Goal: Obtain resource: Obtain resource

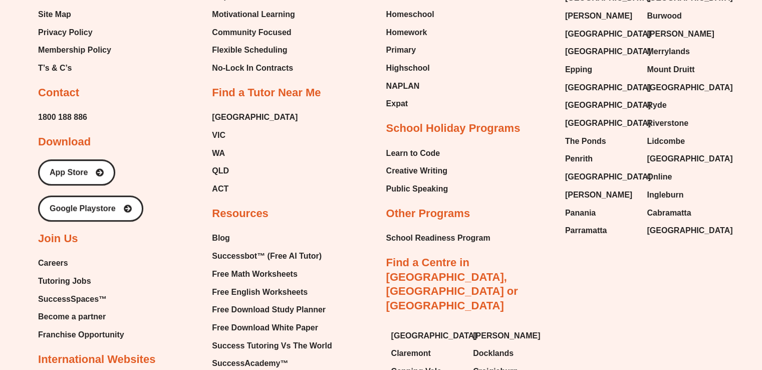
scroll to position [4230, 0]
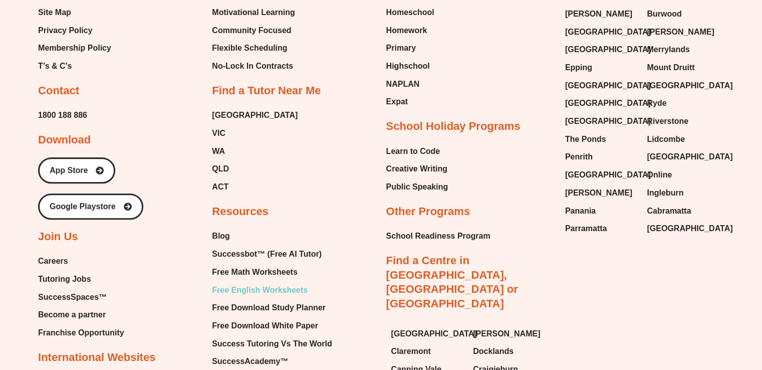
click at [275, 283] on span "Free English Worksheets" at bounding box center [260, 290] width 96 height 15
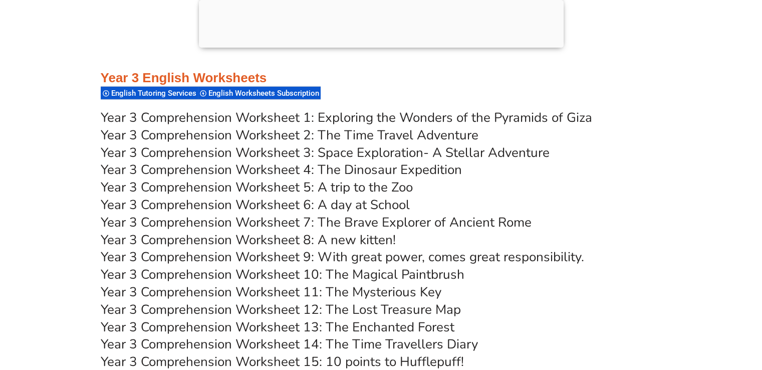
scroll to position [3186, 0]
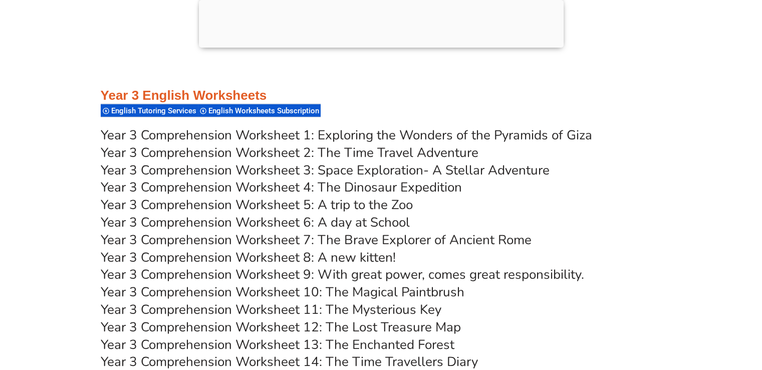
click at [387, 154] on link "Year 3 Comprehension Worksheet 2: The Time Travel Adventure" at bounding box center [290, 153] width 378 height 18
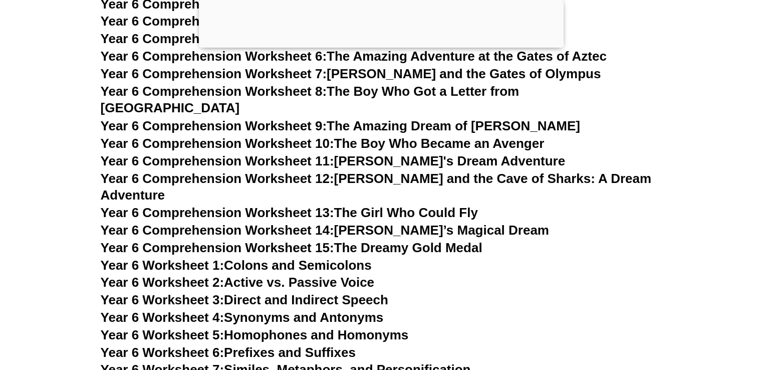
scroll to position [5591, 0]
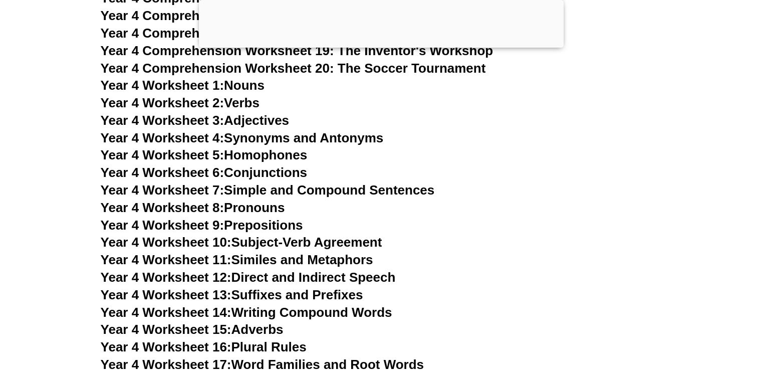
scroll to position [4369, 0]
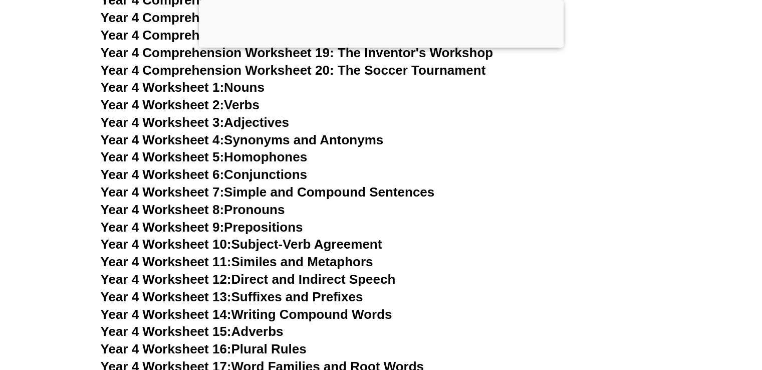
scroll to position [4329, 0]
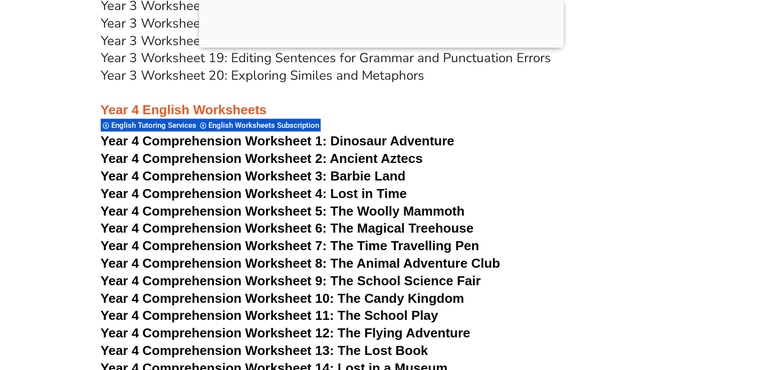
scroll to position [3928, 0]
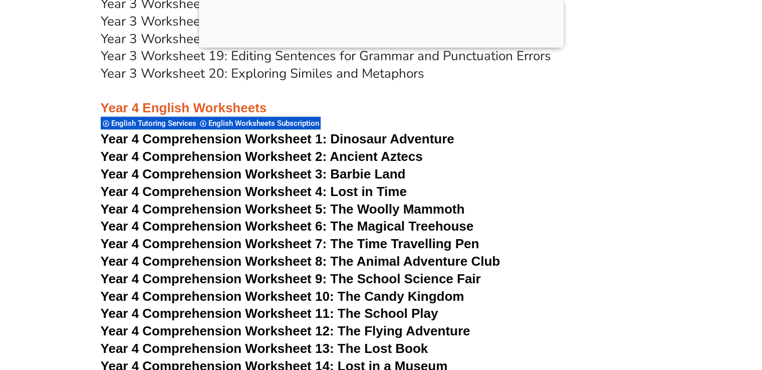
click at [256, 140] on span "Year 4 Comprehension Worksheet 1:" at bounding box center [214, 138] width 227 height 15
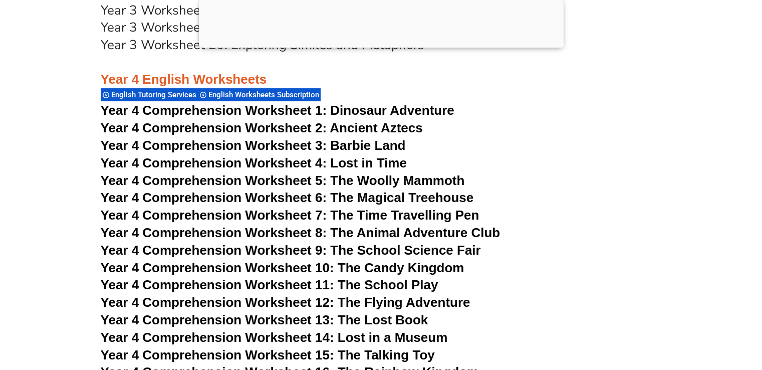
scroll to position [3968, 0]
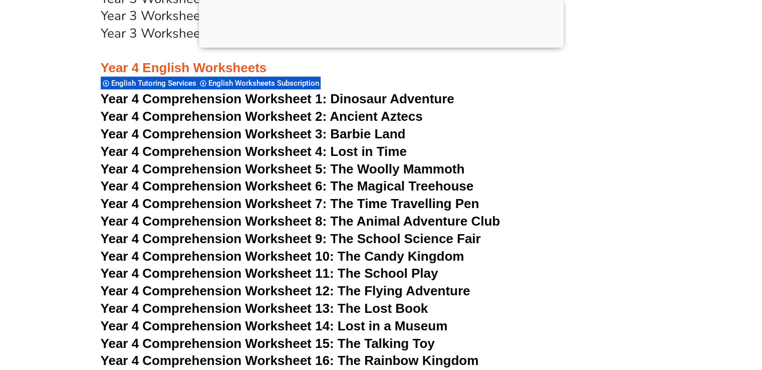
click at [257, 117] on span "Year 4 Comprehension Worksheet 2: Ancient Aztecs" at bounding box center [262, 116] width 322 height 15
click at [296, 151] on span "Year 4 Comprehension Worksheet 4: Lost in Time" at bounding box center [254, 151] width 306 height 15
